Goal: Information Seeking & Learning: Learn about a topic

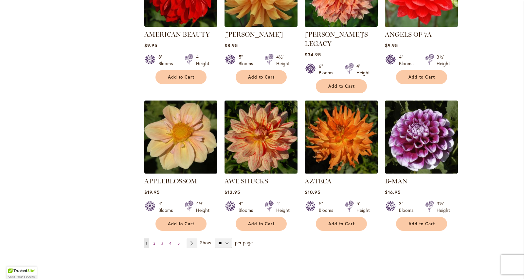
scroll to position [475, 0]
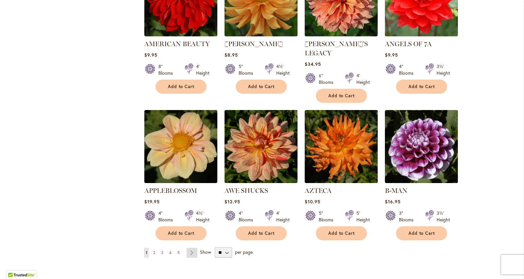
click at [193, 248] on link "Page Next" at bounding box center [191, 253] width 11 height 10
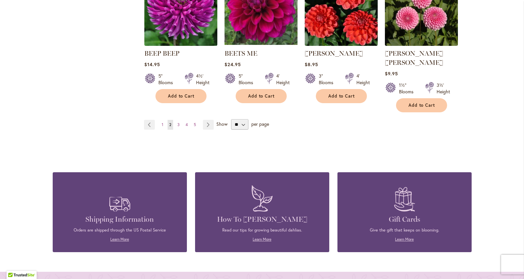
scroll to position [579, 0]
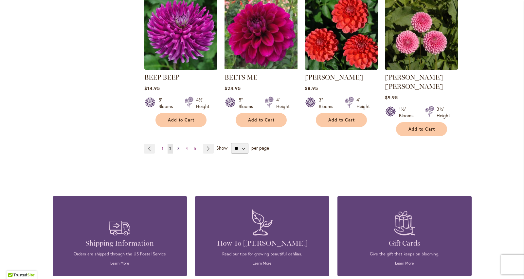
click at [178, 146] on span "3" at bounding box center [178, 148] width 2 height 5
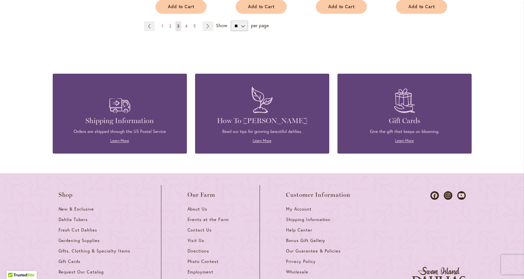
scroll to position [693, 0]
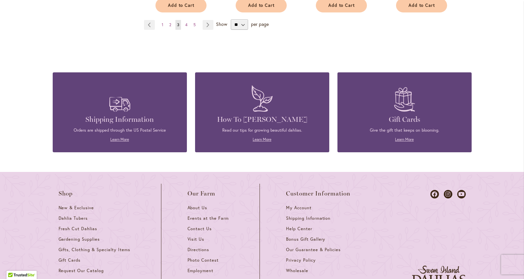
click at [262, 147] on div "How To Grow Dahlias Read our tips for growing beautiful dahlias. Learn More" at bounding box center [262, 111] width 134 height 79
click at [261, 142] on link "Learn More" at bounding box center [262, 139] width 19 height 5
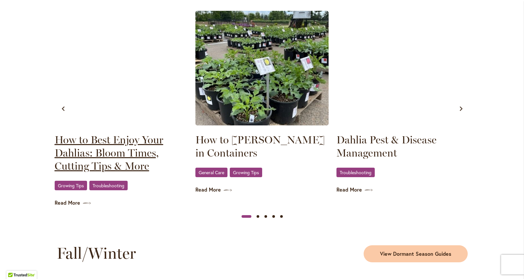
scroll to position [647, 0]
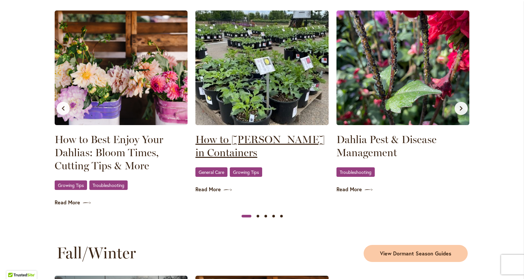
click at [216, 149] on link "How to Grow Dahlias in Containers" at bounding box center [261, 146] width 133 height 26
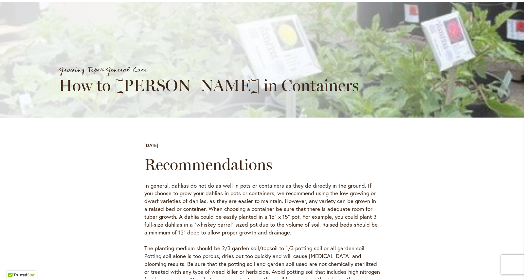
scroll to position [163, 0]
